Goal: Navigation & Orientation: Find specific page/section

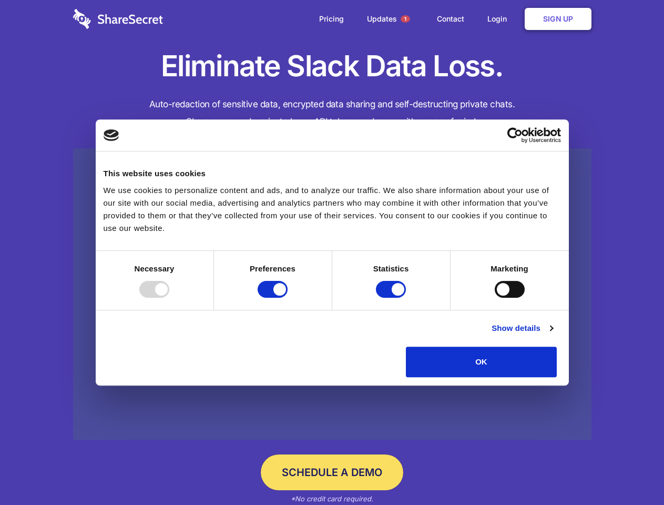
click at [169, 298] on div at bounding box center [154, 289] width 30 height 17
click at [288, 298] on input "Preferences" at bounding box center [273, 289] width 30 height 17
checkbox input "false"
click at [392, 298] on input "Statistics" at bounding box center [391, 289] width 30 height 17
checkbox input "false"
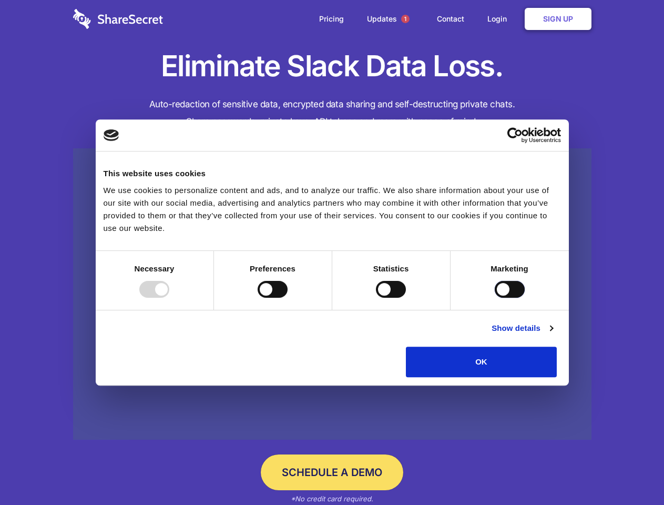
click at [495, 298] on input "Marketing" at bounding box center [510, 289] width 30 height 17
checkbox input "true"
click at [552, 334] on link "Show details" at bounding box center [522, 328] width 61 height 13
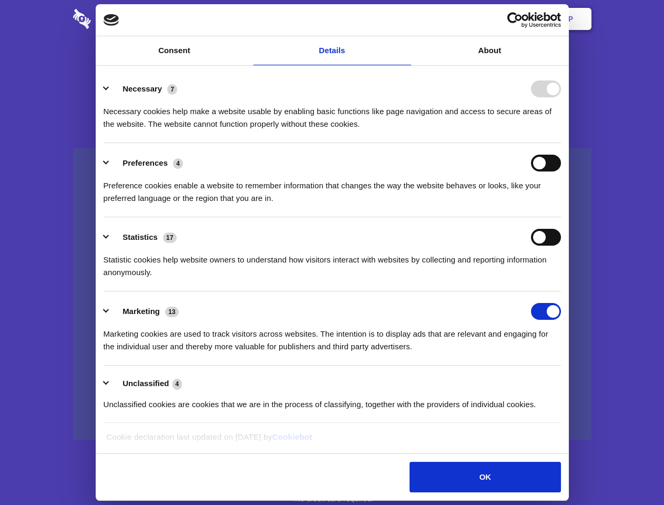
click at [561, 97] on div "Necessary 7" at bounding box center [332, 88] width 457 height 17
click at [405, 19] on span "1" at bounding box center [405, 19] width 8 height 8
